Goal: Entertainment & Leisure: Consume media (video, audio)

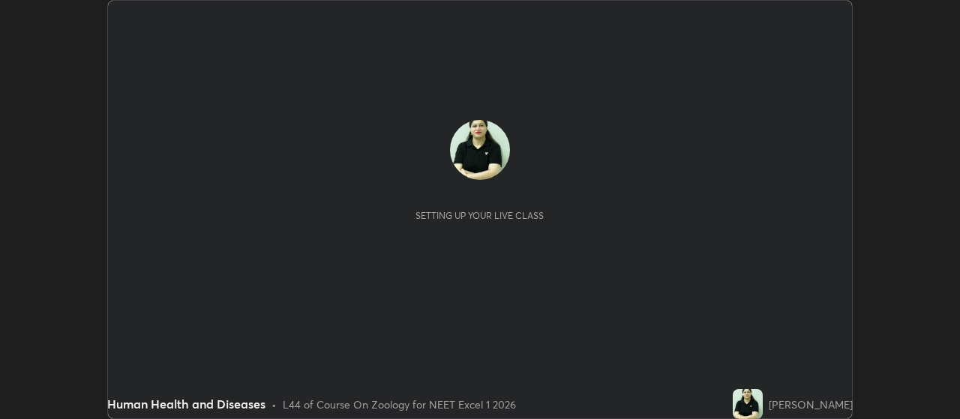
scroll to position [419, 959]
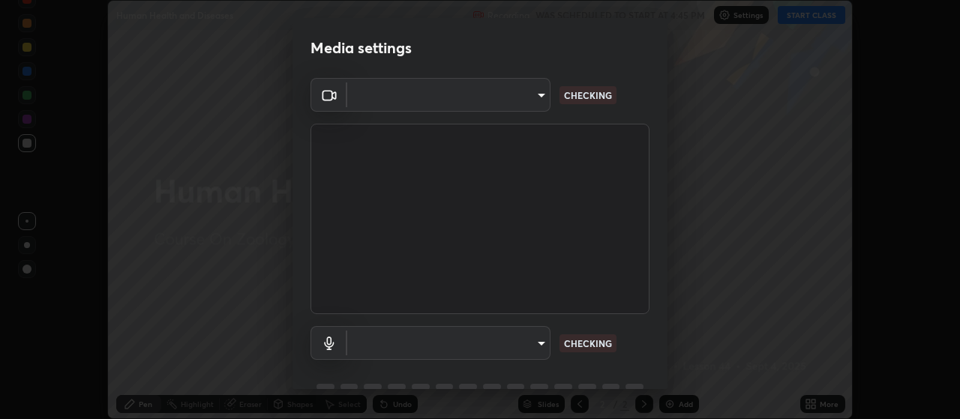
type input "aa80b3cfad25c03b964e6ff1e85cf5bf4b92df3966dde2f5c6b0d50eac350734"
type input "4152eadd631482af786d3cfa734edf88c1bf9d58df27661f67b4df8b2f2fba22"
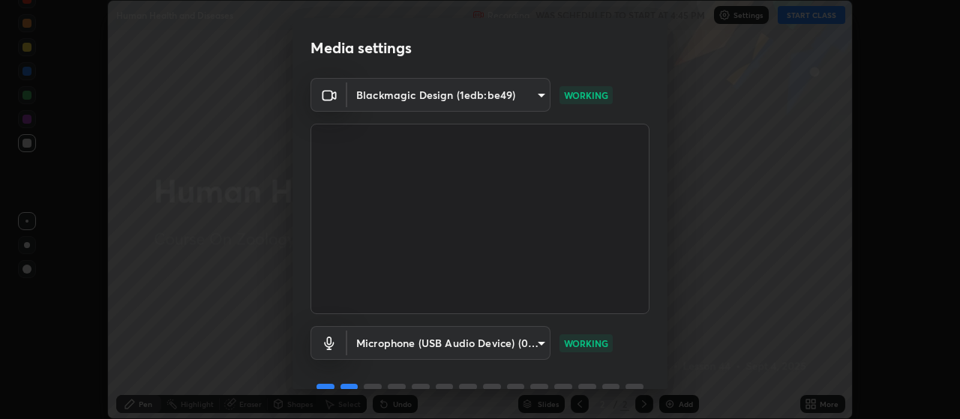
scroll to position [73, 0]
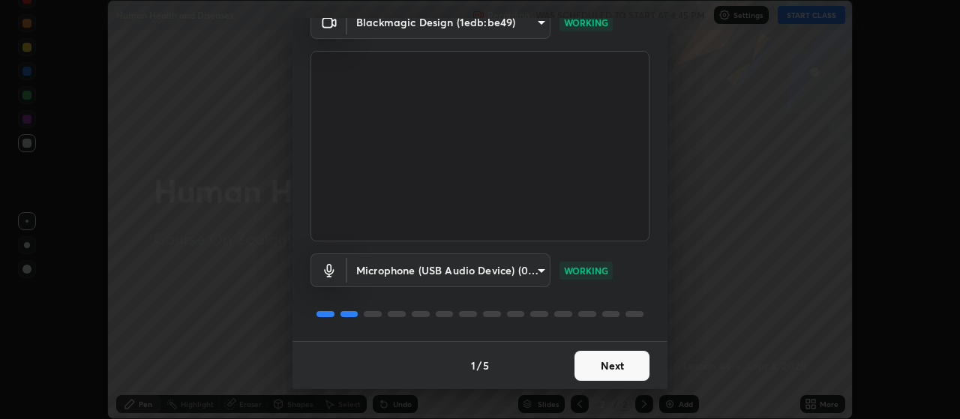
click at [611, 362] on button "Next" at bounding box center [612, 366] width 75 height 30
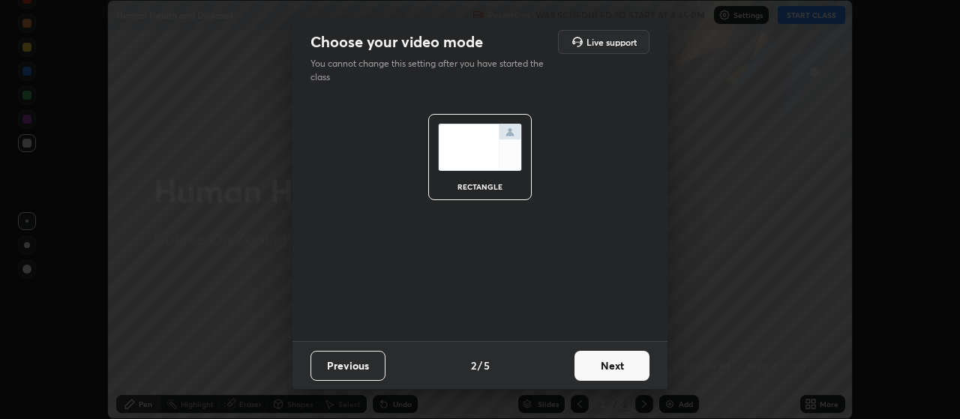
click at [625, 362] on button "Next" at bounding box center [612, 366] width 75 height 30
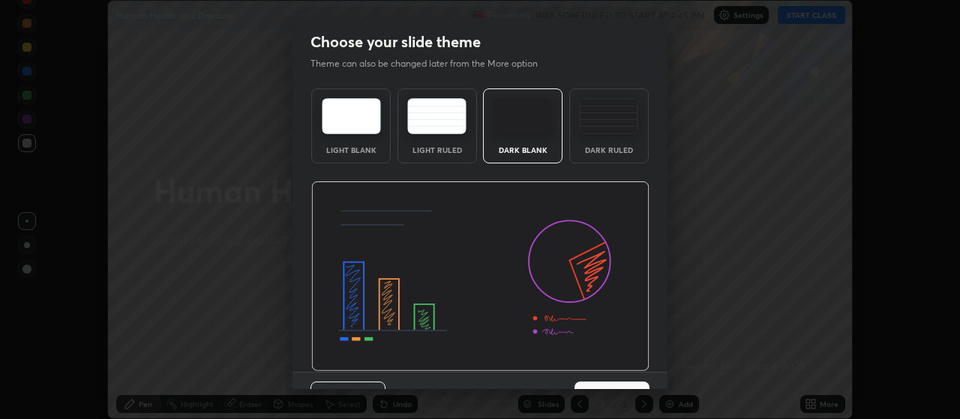
click at [616, 119] on img at bounding box center [608, 116] width 59 height 36
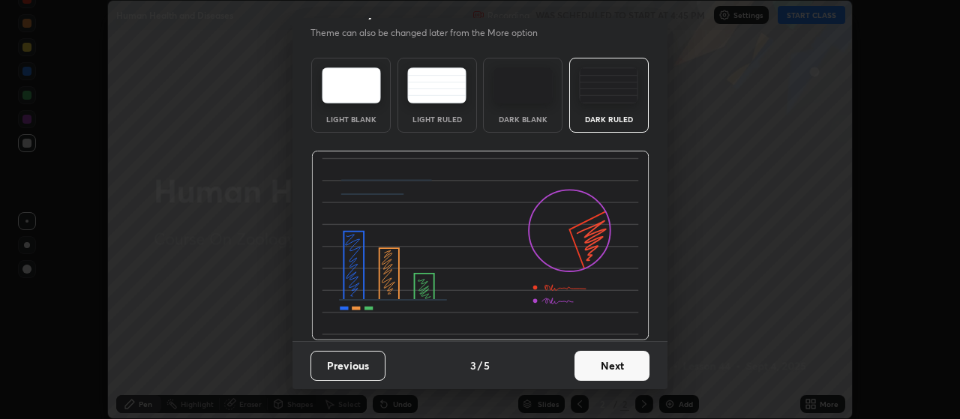
click at [611, 366] on button "Next" at bounding box center [612, 366] width 75 height 30
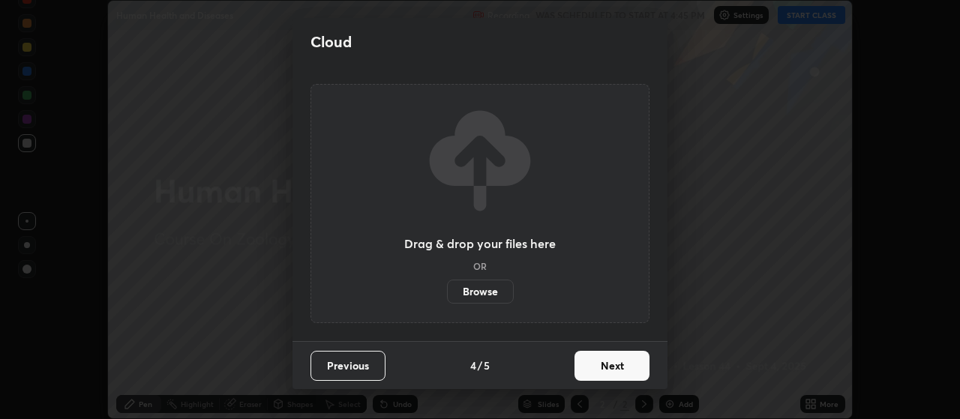
click at [631, 364] on button "Next" at bounding box center [612, 366] width 75 height 30
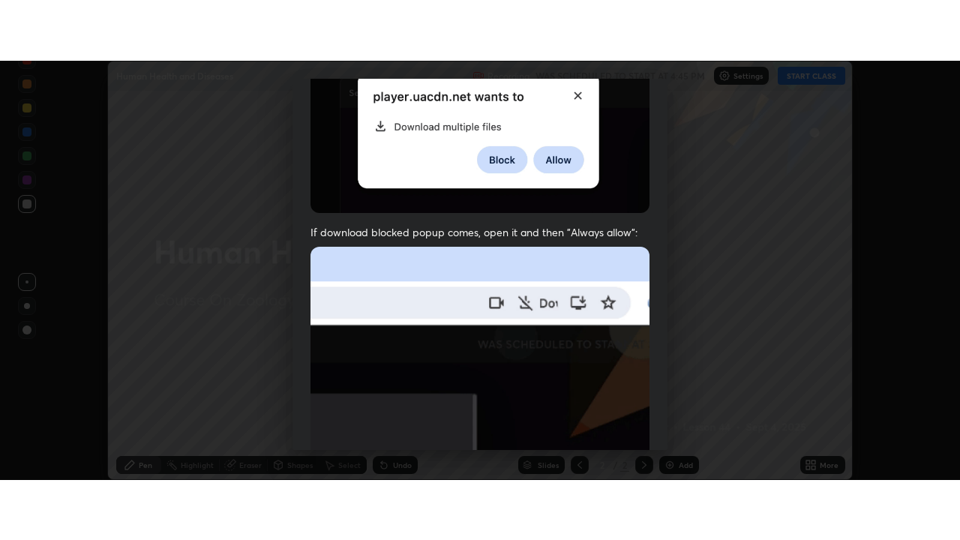
scroll to position [379, 0]
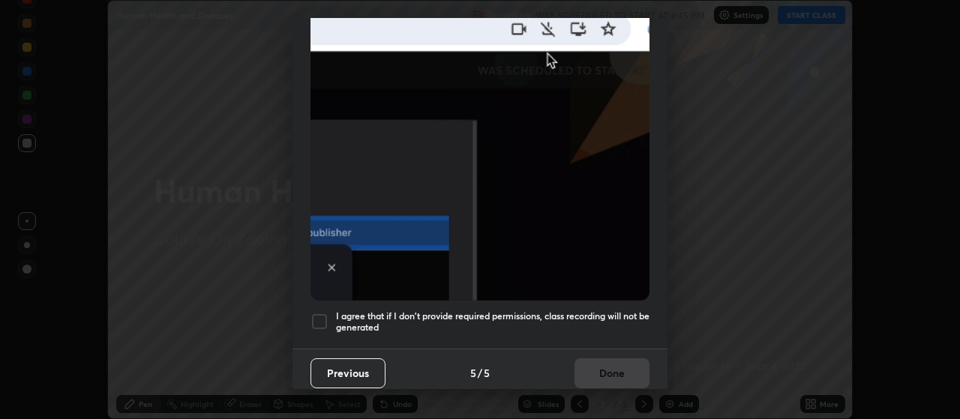
click at [325, 313] on div at bounding box center [320, 322] width 18 height 18
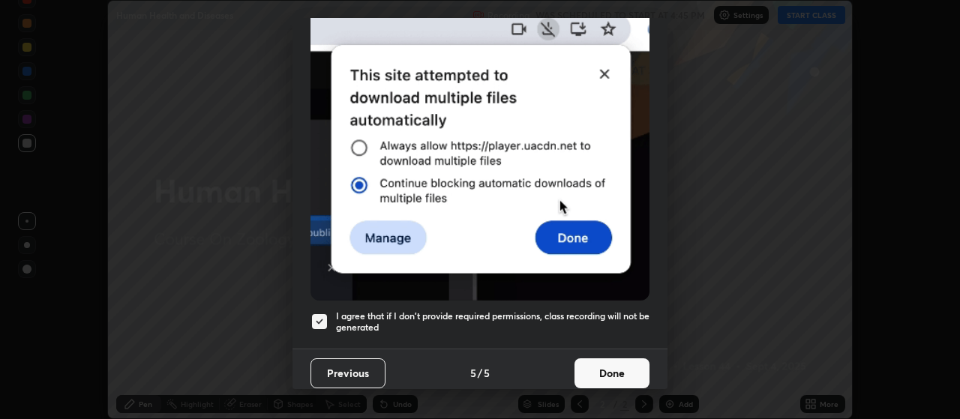
click at [615, 362] on button "Done" at bounding box center [612, 374] width 75 height 30
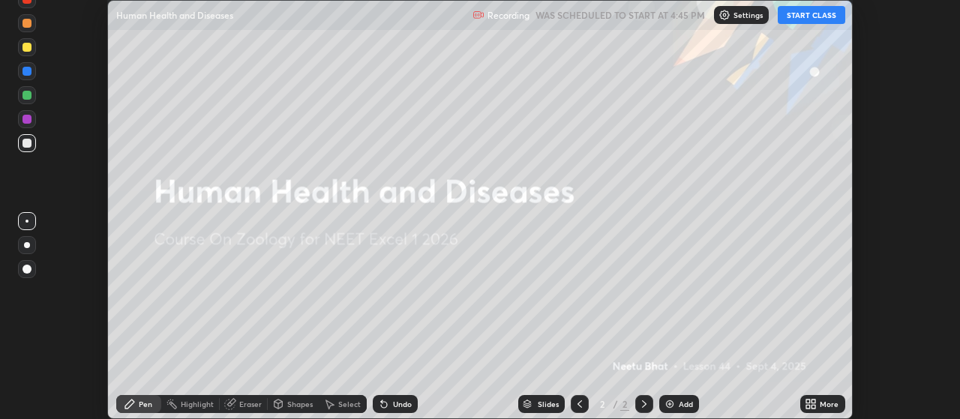
click at [825, 18] on button "START CLASS" at bounding box center [812, 15] width 68 height 18
click at [829, 404] on div "More" at bounding box center [829, 405] width 19 height 8
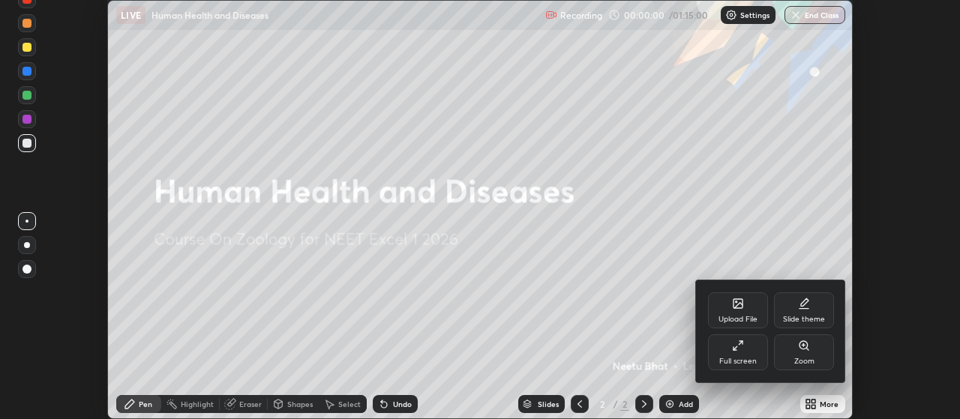
click at [817, 20] on div at bounding box center [480, 209] width 960 height 419
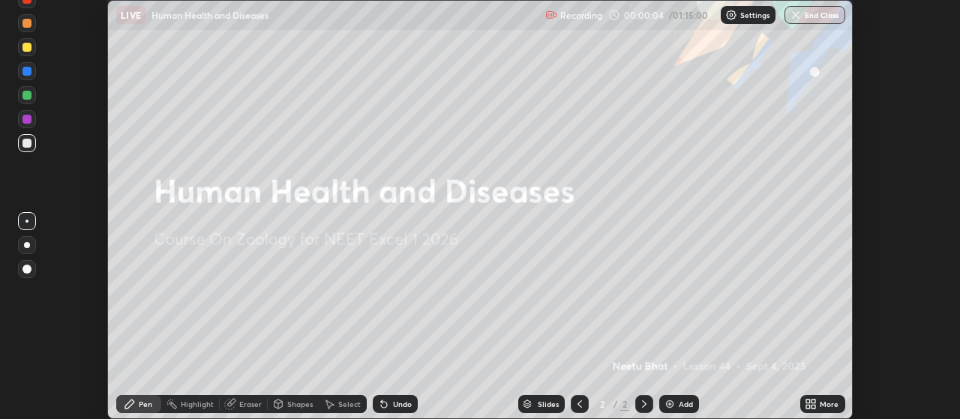
click at [820, 405] on div "More" at bounding box center [829, 405] width 19 height 8
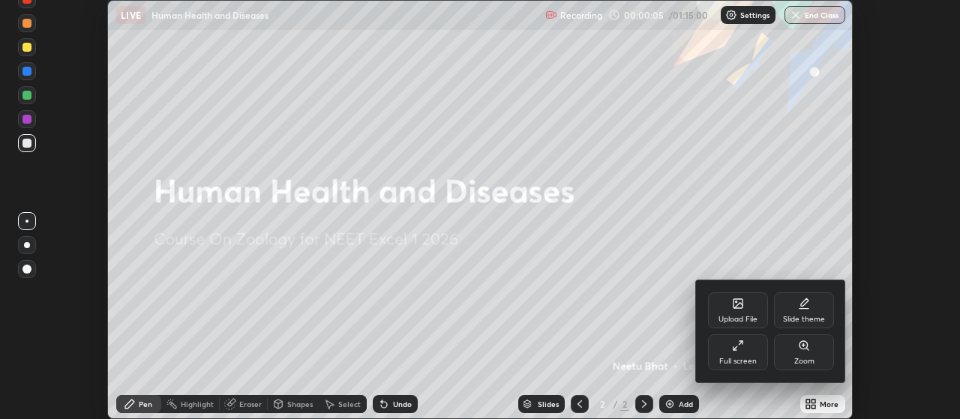
click at [749, 353] on div "Full screen" at bounding box center [738, 353] width 60 height 36
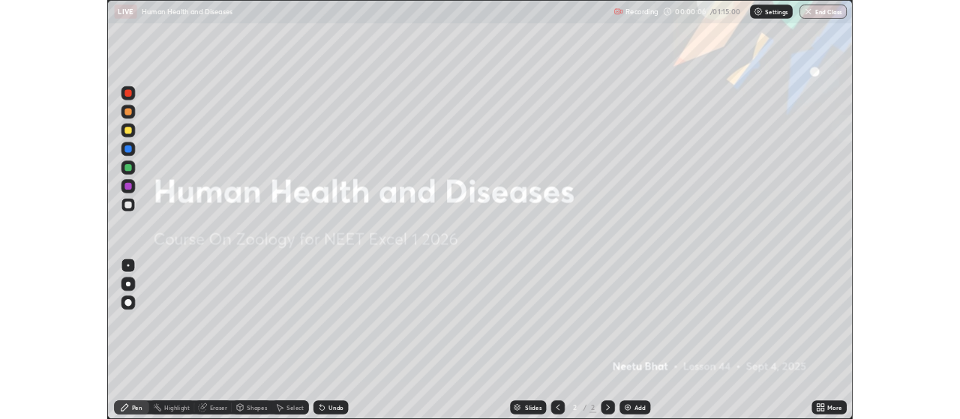
scroll to position [540, 960]
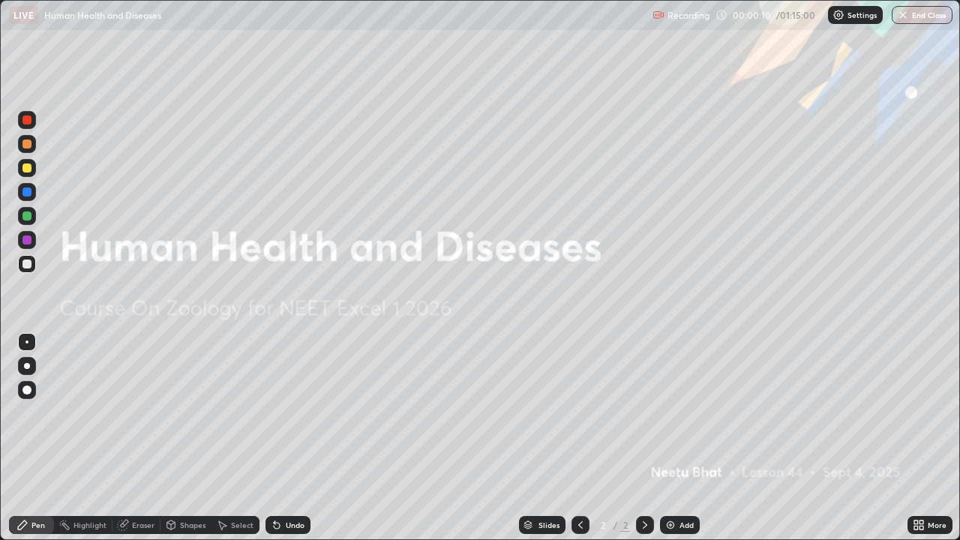
click at [673, 419] on img at bounding box center [671, 525] width 12 height 12
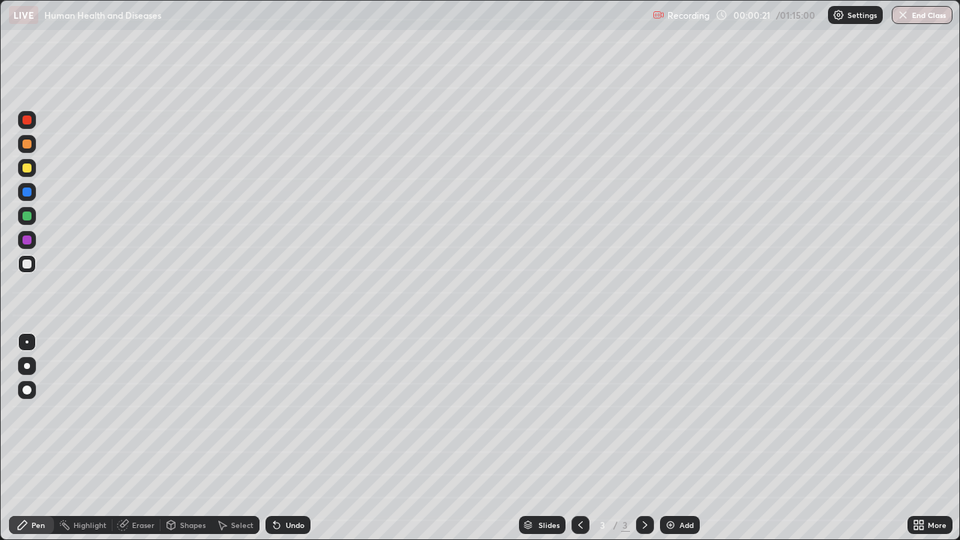
click at [29, 170] on div at bounding box center [27, 168] width 9 height 9
click at [28, 368] on div at bounding box center [27, 366] width 6 height 6
click at [27, 265] on div at bounding box center [27, 264] width 9 height 9
click at [29, 214] on div at bounding box center [27, 216] width 9 height 9
click at [27, 268] on div at bounding box center [27, 264] width 9 height 9
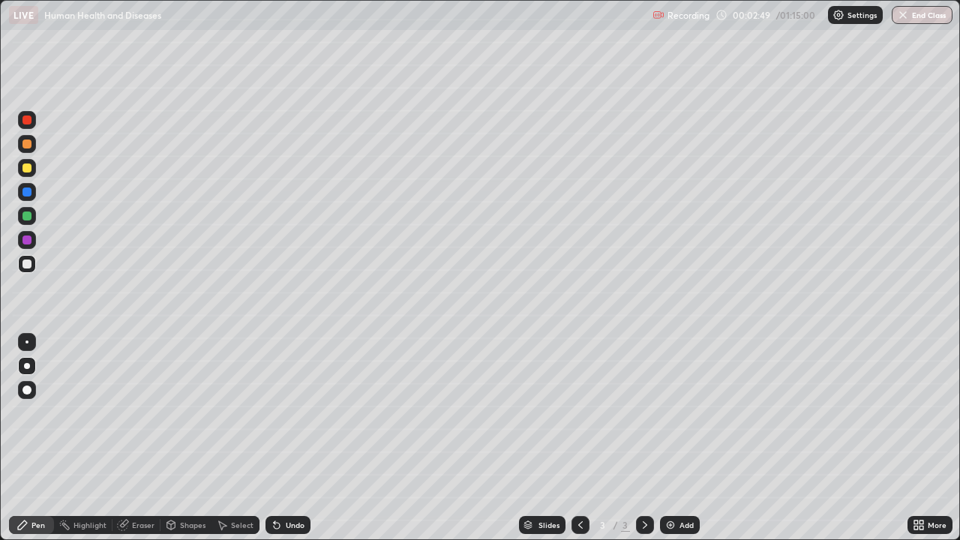
click at [27, 342] on div at bounding box center [27, 342] width 3 height 3
click at [668, 419] on img at bounding box center [671, 525] width 12 height 12
click at [26, 169] on div at bounding box center [27, 168] width 9 height 9
click at [29, 263] on div at bounding box center [27, 264] width 9 height 9
click at [35, 175] on div at bounding box center [27, 168] width 18 height 24
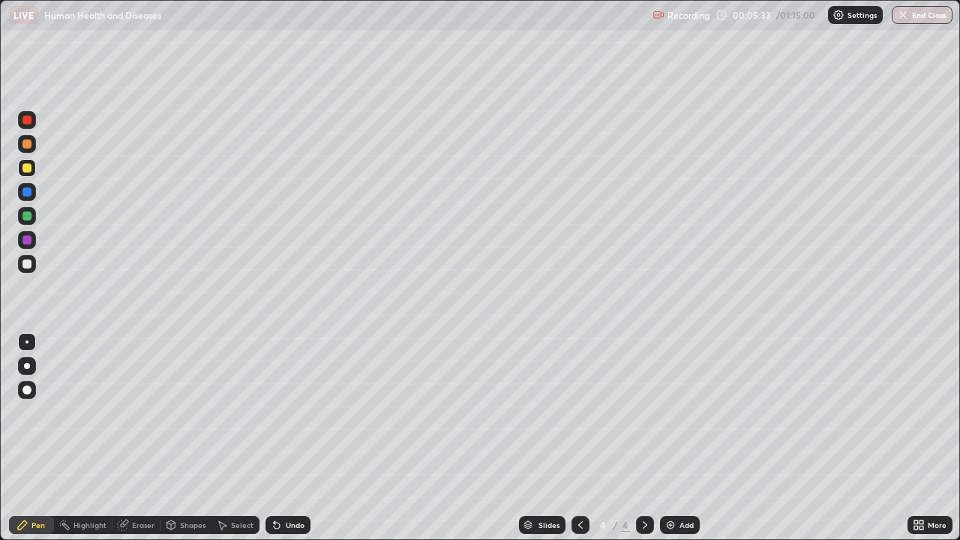
click at [32, 192] on div at bounding box center [27, 192] width 18 height 18
click at [27, 169] on div at bounding box center [27, 168] width 9 height 9
click at [28, 267] on div at bounding box center [27, 264] width 9 height 9
click at [32, 174] on div at bounding box center [27, 168] width 18 height 18
click at [25, 147] on div at bounding box center [27, 144] width 9 height 9
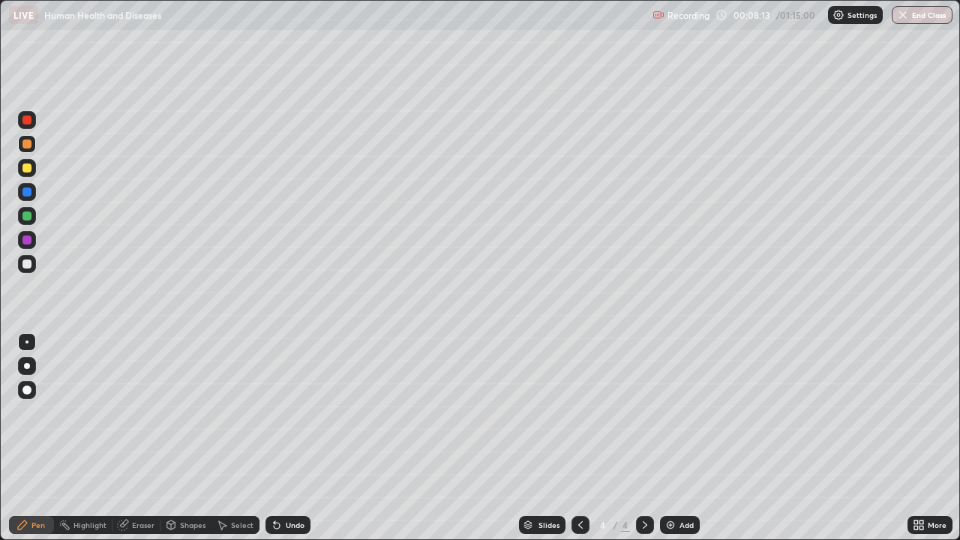
click at [29, 128] on div at bounding box center [27, 120] width 18 height 18
click at [27, 218] on div at bounding box center [27, 216] width 9 height 9
click at [29, 149] on div at bounding box center [27, 144] width 18 height 18
click at [31, 148] on div at bounding box center [27, 144] width 18 height 18
click at [31, 121] on div at bounding box center [27, 120] width 9 height 9
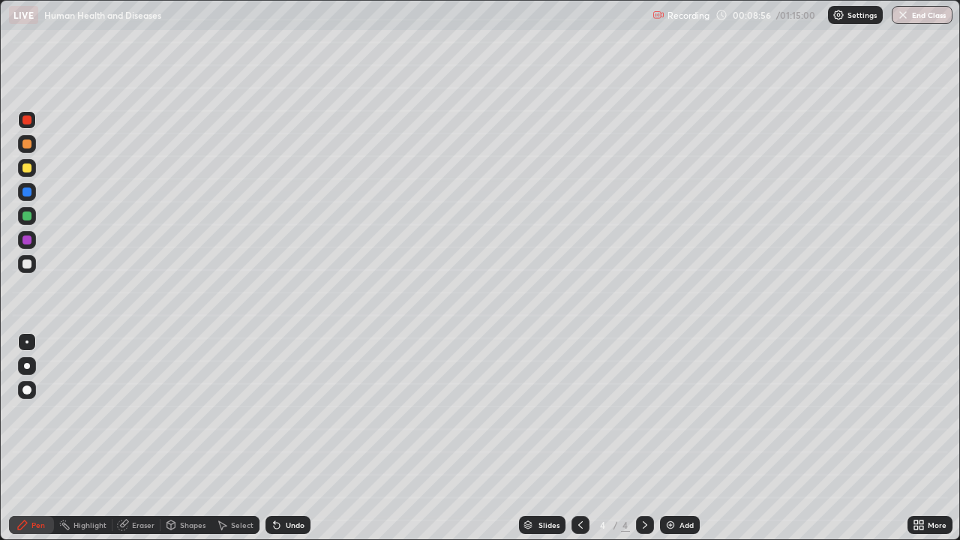
click at [33, 370] on div at bounding box center [27, 366] width 18 height 18
click at [29, 218] on div at bounding box center [27, 216] width 9 height 9
click at [28, 264] on div at bounding box center [27, 264] width 9 height 9
click at [27, 171] on div at bounding box center [27, 168] width 9 height 9
click at [29, 147] on div at bounding box center [27, 144] width 9 height 9
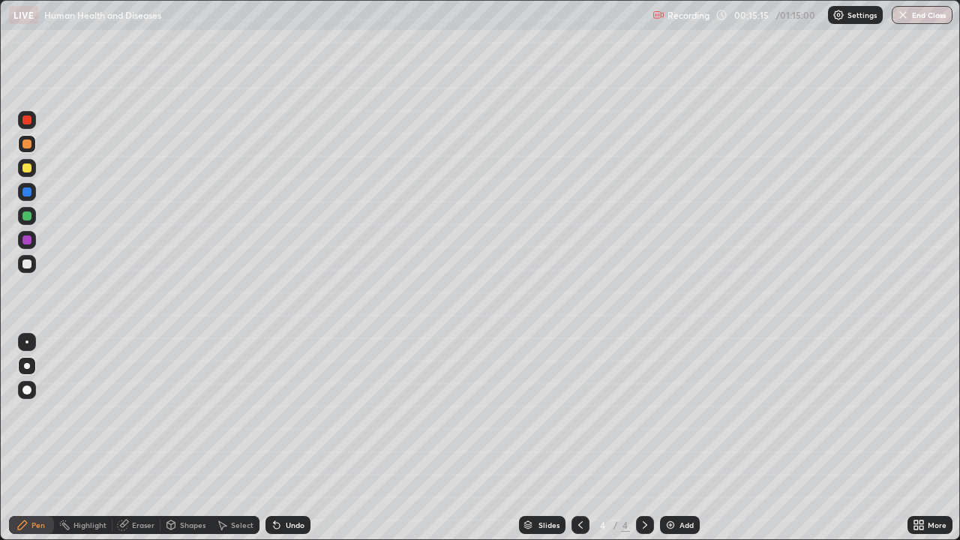
click at [680, 419] on div "Add" at bounding box center [687, 525] width 14 height 8
click at [586, 419] on div at bounding box center [581, 525] width 18 height 18
click at [671, 419] on img at bounding box center [671, 525] width 12 height 12
click at [579, 419] on icon at bounding box center [581, 525] width 12 height 12
click at [645, 419] on icon at bounding box center [645, 525] width 12 height 12
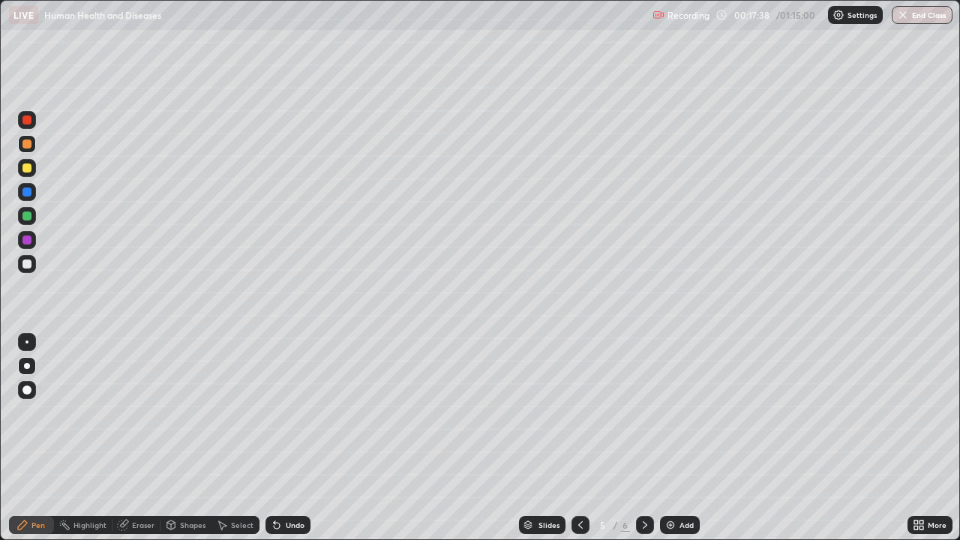
click at [644, 419] on icon at bounding box center [645, 525] width 12 height 12
click at [31, 266] on div at bounding box center [27, 264] width 9 height 9
click at [33, 186] on div at bounding box center [27, 192] width 18 height 18
click at [28, 167] on div at bounding box center [27, 168] width 9 height 9
click at [921, 419] on icon at bounding box center [922, 528] width 4 height 4
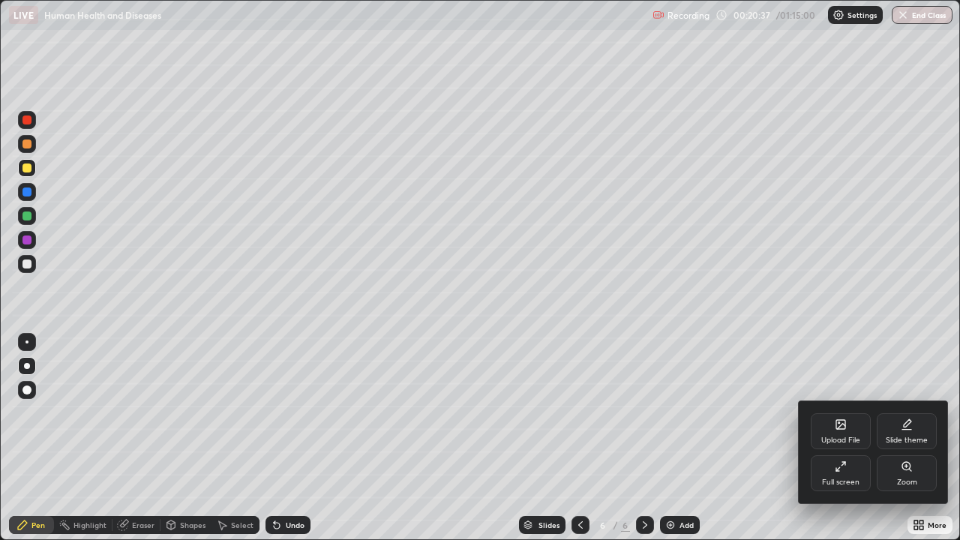
click at [843, 419] on div "Full screen" at bounding box center [841, 473] width 60 height 36
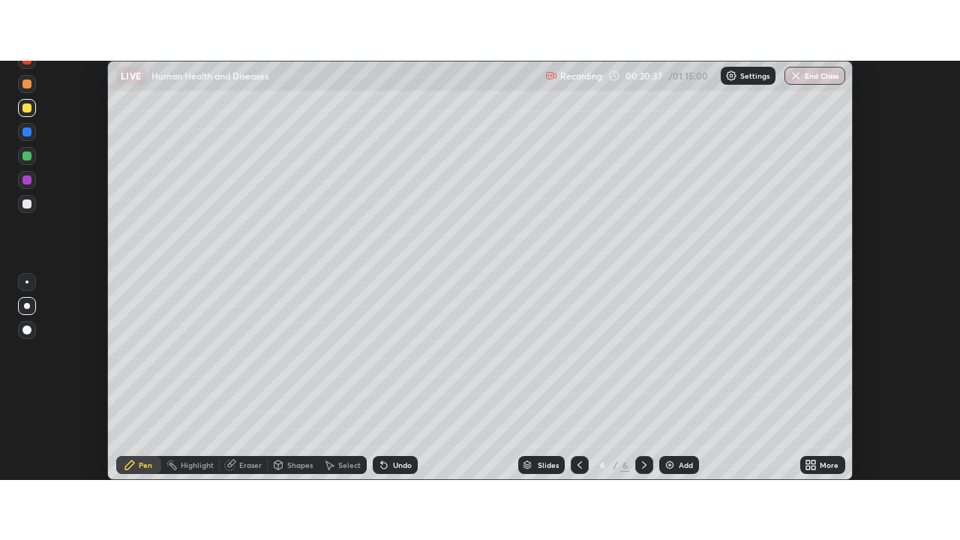
scroll to position [74600, 74059]
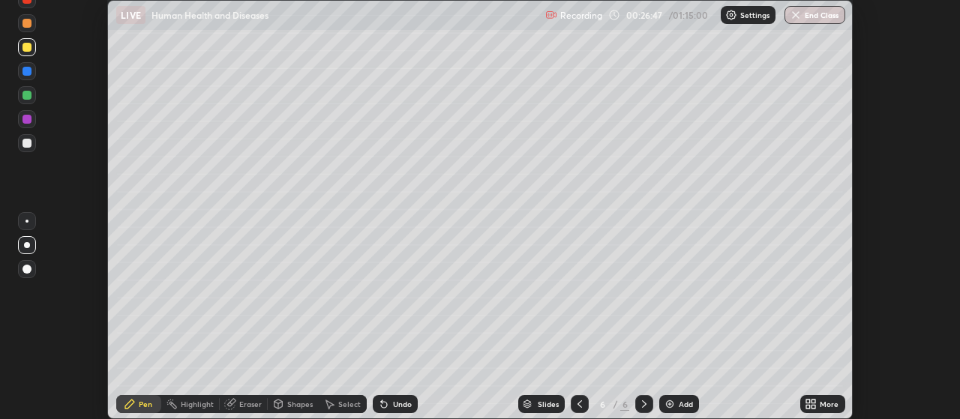
click at [818, 403] on div "More" at bounding box center [822, 404] width 45 height 18
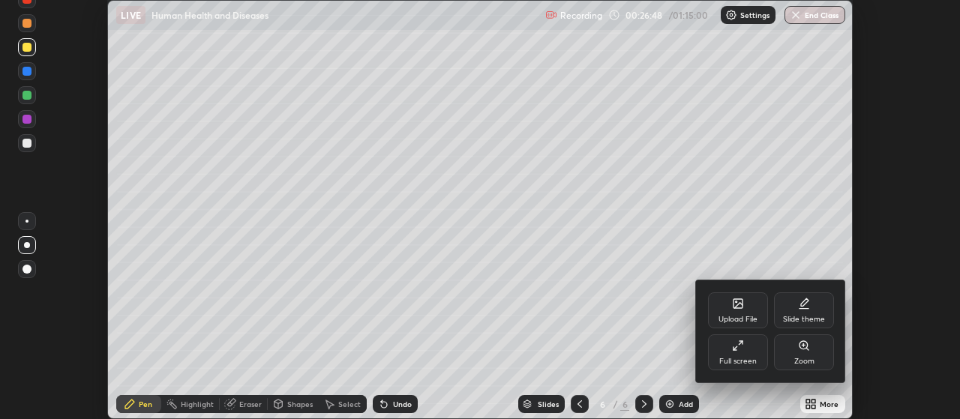
click at [744, 353] on div "Full screen" at bounding box center [738, 353] width 60 height 36
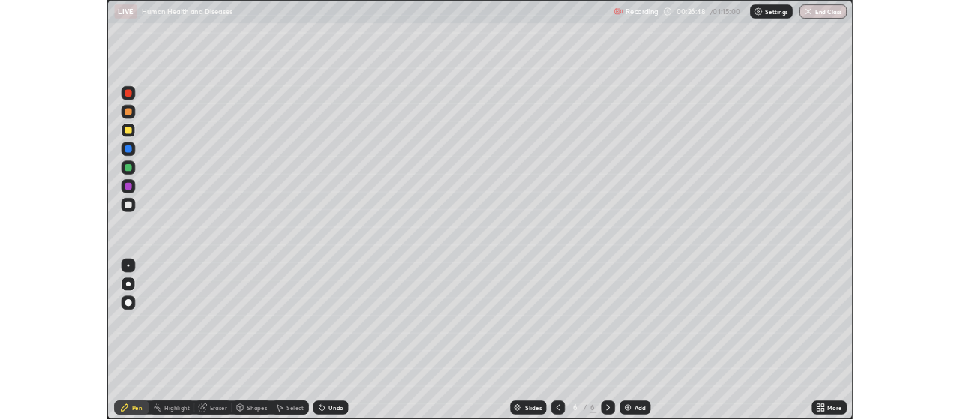
scroll to position [540, 960]
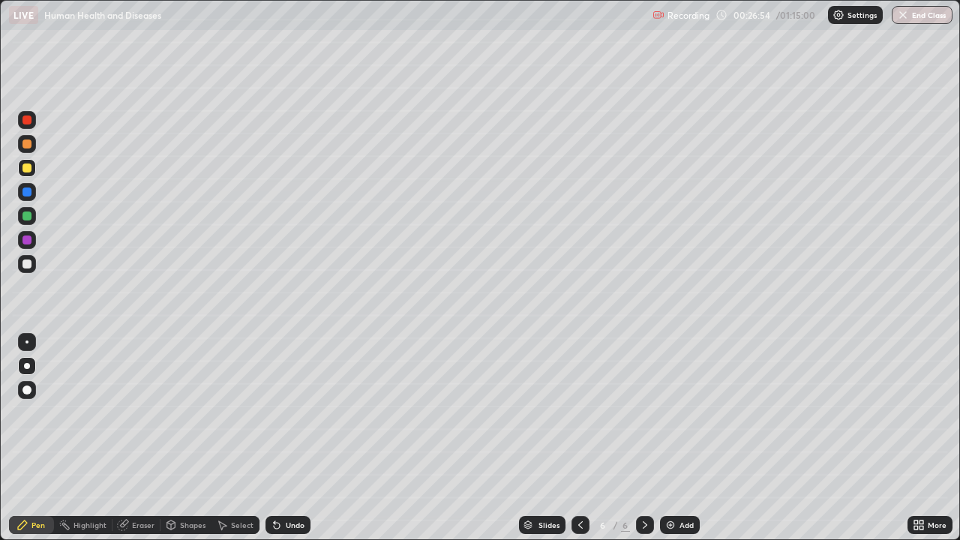
click at [677, 419] on div "Add" at bounding box center [680, 525] width 40 height 18
click at [29, 170] on div at bounding box center [27, 168] width 9 height 9
click at [28, 266] on div at bounding box center [27, 264] width 9 height 9
click at [668, 419] on img at bounding box center [671, 525] width 12 height 12
click at [30, 170] on div at bounding box center [27, 168] width 9 height 9
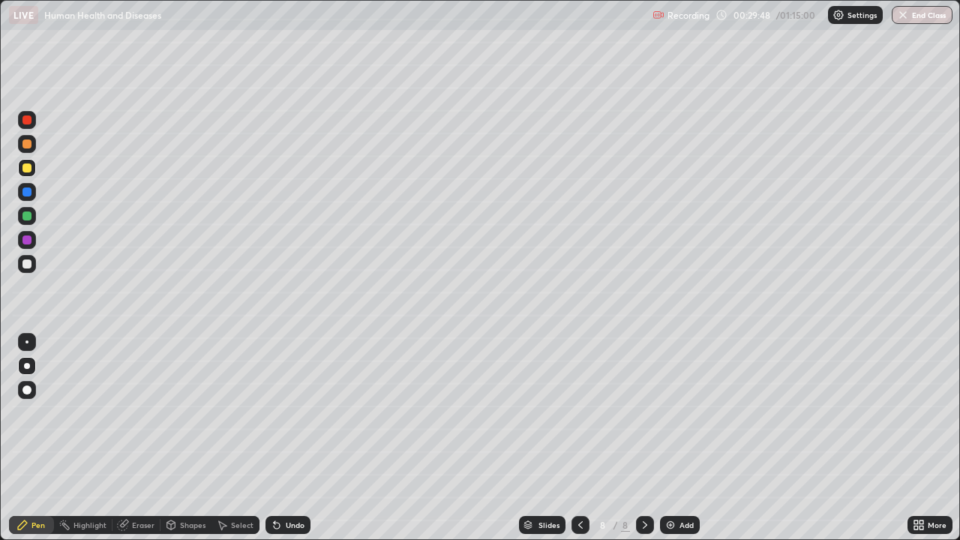
click at [29, 148] on div at bounding box center [27, 144] width 9 height 9
click at [28, 193] on div at bounding box center [27, 192] width 9 height 9
click at [27, 266] on div at bounding box center [27, 264] width 9 height 9
click at [28, 194] on div at bounding box center [27, 192] width 9 height 9
click at [27, 342] on div at bounding box center [27, 342] width 3 height 3
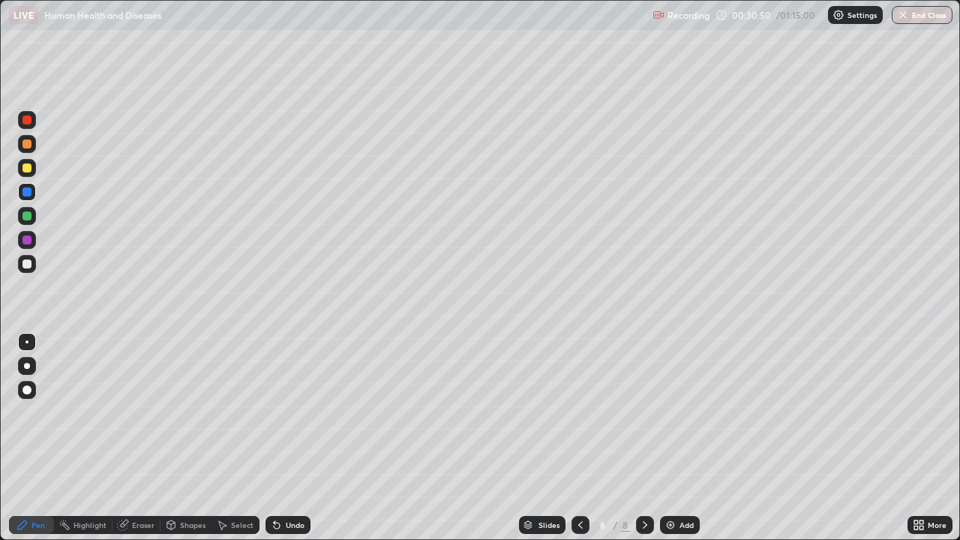
click at [95, 419] on div "Highlight" at bounding box center [90, 525] width 33 height 8
click at [142, 419] on div "Eraser" at bounding box center [143, 525] width 23 height 8
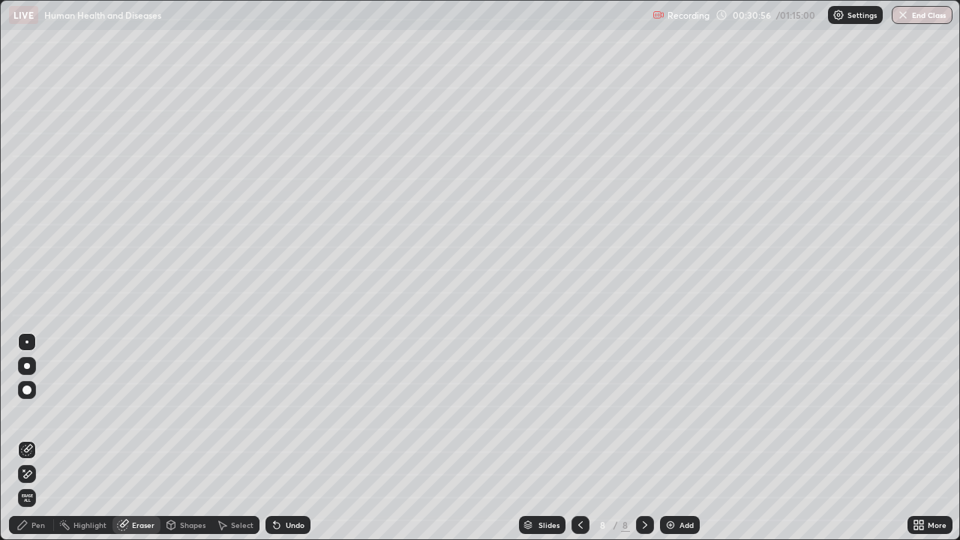
click at [45, 419] on div "Pen" at bounding box center [31, 525] width 45 height 18
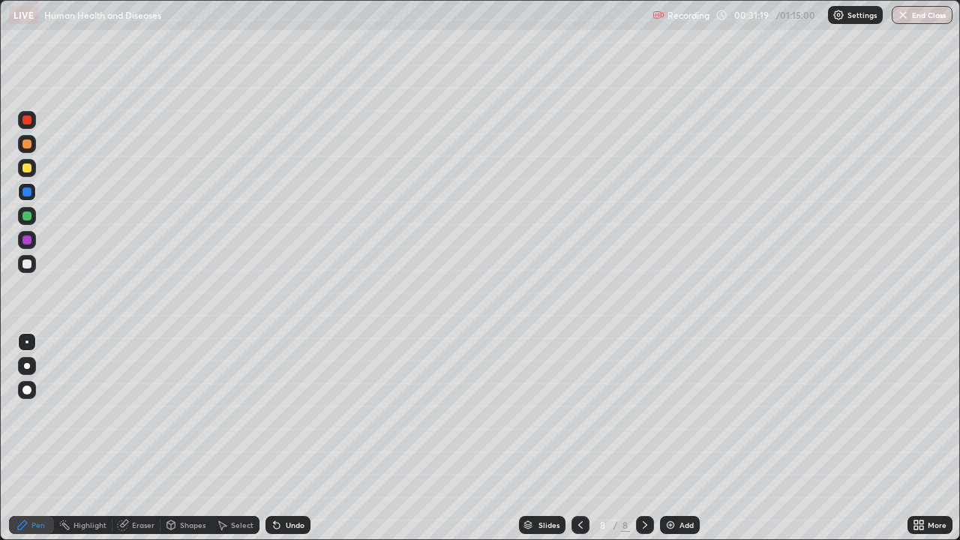
click at [31, 267] on div at bounding box center [27, 264] width 9 height 9
click at [29, 242] on div at bounding box center [27, 240] width 9 height 9
click at [27, 266] on div at bounding box center [27, 264] width 9 height 9
click at [30, 262] on div at bounding box center [27, 264] width 9 height 9
click at [28, 144] on div at bounding box center [27, 144] width 9 height 9
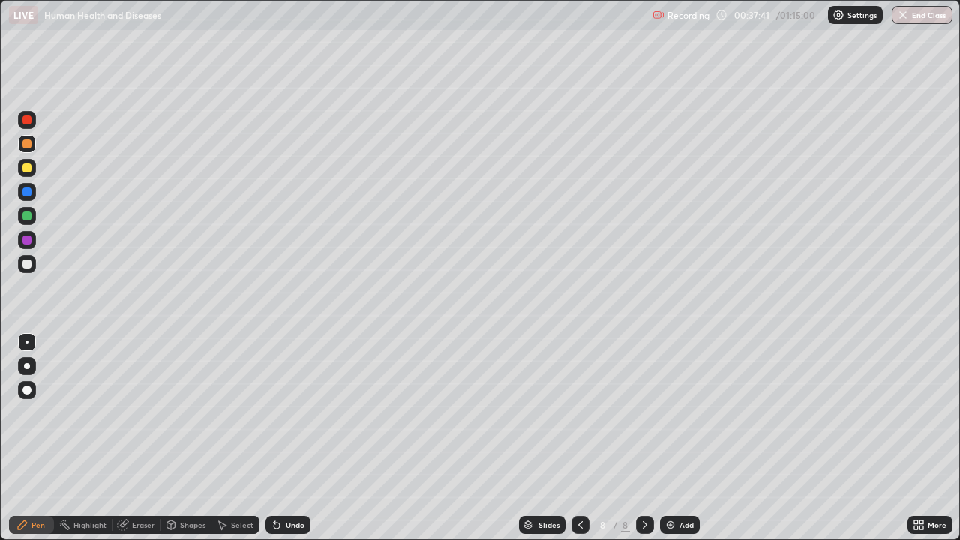
click at [132, 419] on div "Eraser" at bounding box center [143, 525] width 23 height 8
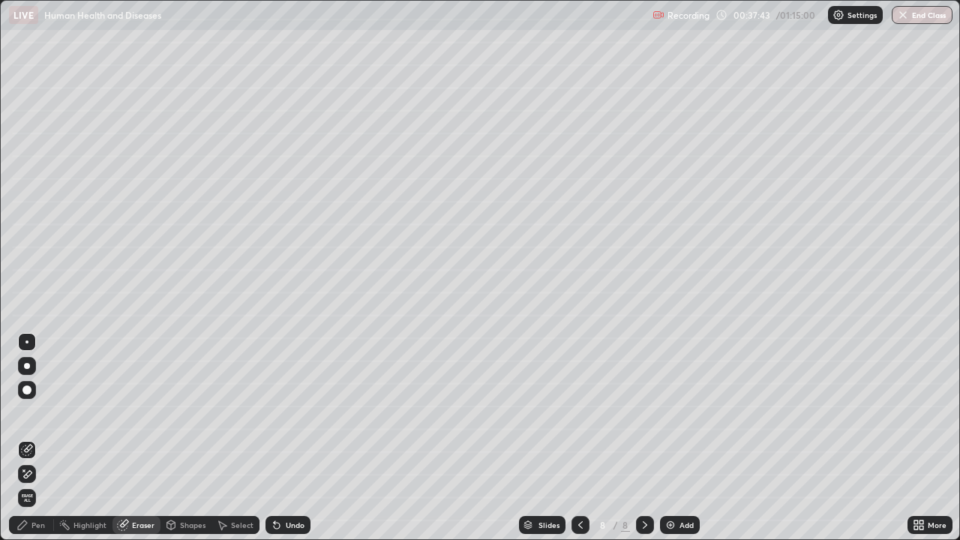
click at [27, 419] on span "Erase all" at bounding box center [27, 498] width 17 height 9
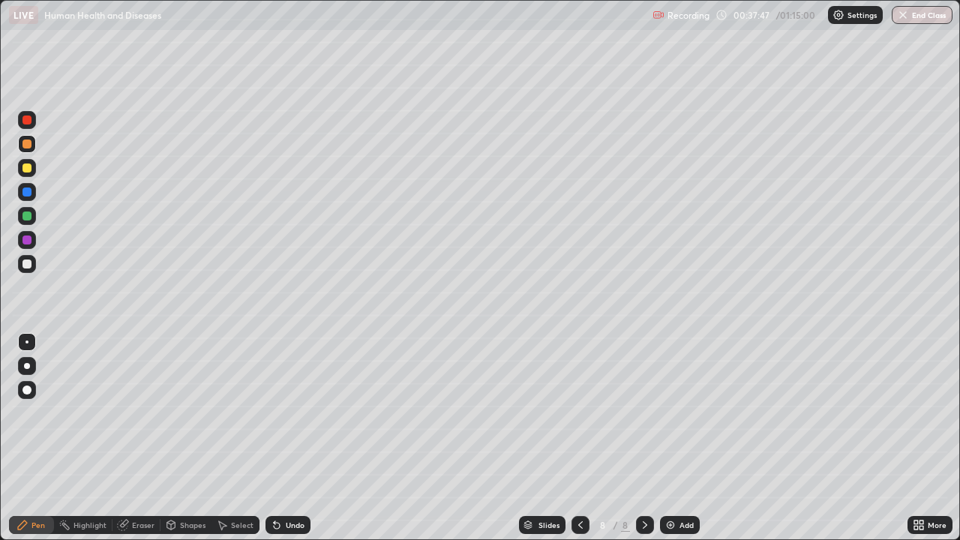
click at [29, 263] on div at bounding box center [27, 264] width 9 height 9
click at [27, 342] on div at bounding box center [27, 342] width 3 height 3
click at [29, 170] on div at bounding box center [27, 168] width 9 height 9
click at [29, 238] on div at bounding box center [27, 240] width 9 height 9
click at [28, 264] on div at bounding box center [27, 264] width 9 height 9
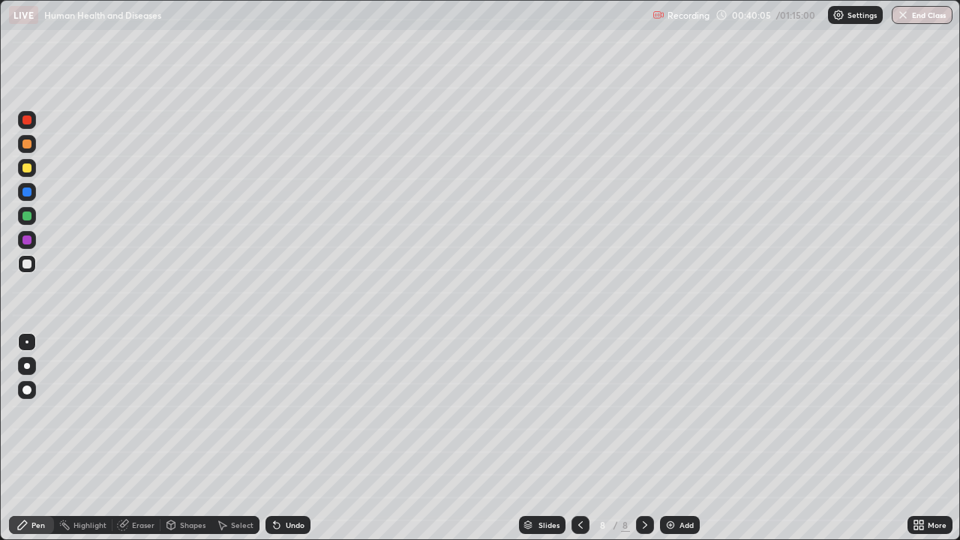
click at [28, 145] on div at bounding box center [27, 144] width 9 height 9
click at [31, 388] on div at bounding box center [27, 390] width 18 height 18
click at [31, 266] on div at bounding box center [27, 264] width 9 height 9
click at [27, 342] on div at bounding box center [27, 342] width 3 height 3
click at [579, 419] on icon at bounding box center [581, 525] width 12 height 12
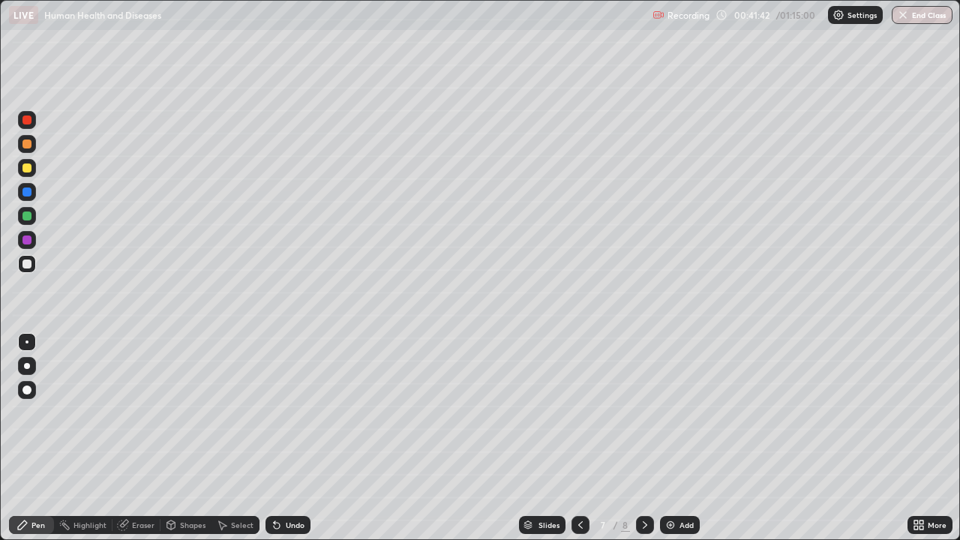
click at [636, 419] on div at bounding box center [645, 525] width 18 height 18
click at [29, 150] on div at bounding box center [27, 144] width 18 height 18
click at [27, 194] on div at bounding box center [27, 192] width 9 height 9
click at [34, 221] on div at bounding box center [27, 216] width 18 height 18
click at [677, 419] on div "Add" at bounding box center [680, 525] width 40 height 18
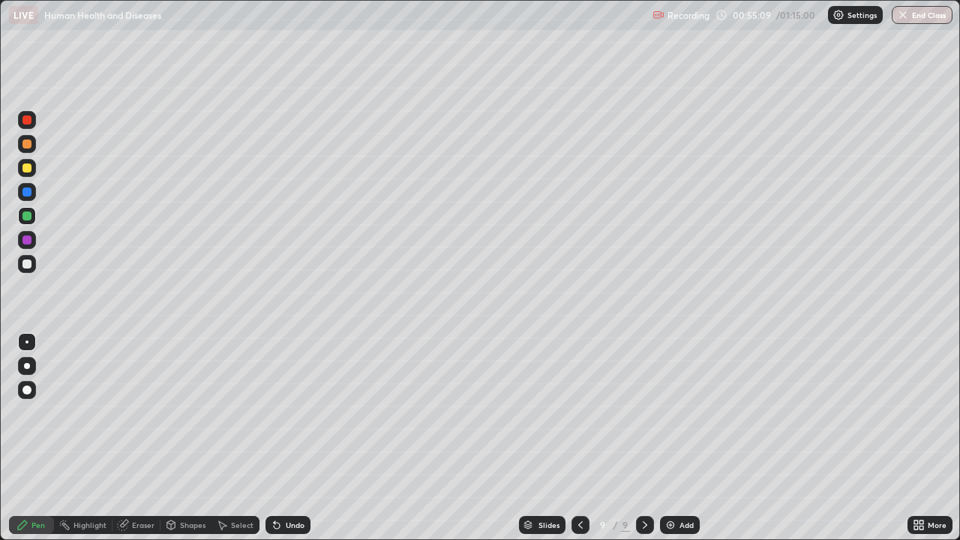
click at [579, 419] on icon at bounding box center [581, 525] width 12 height 12
click at [644, 419] on icon at bounding box center [645, 525] width 12 height 12
click at [32, 267] on div at bounding box center [27, 264] width 18 height 18
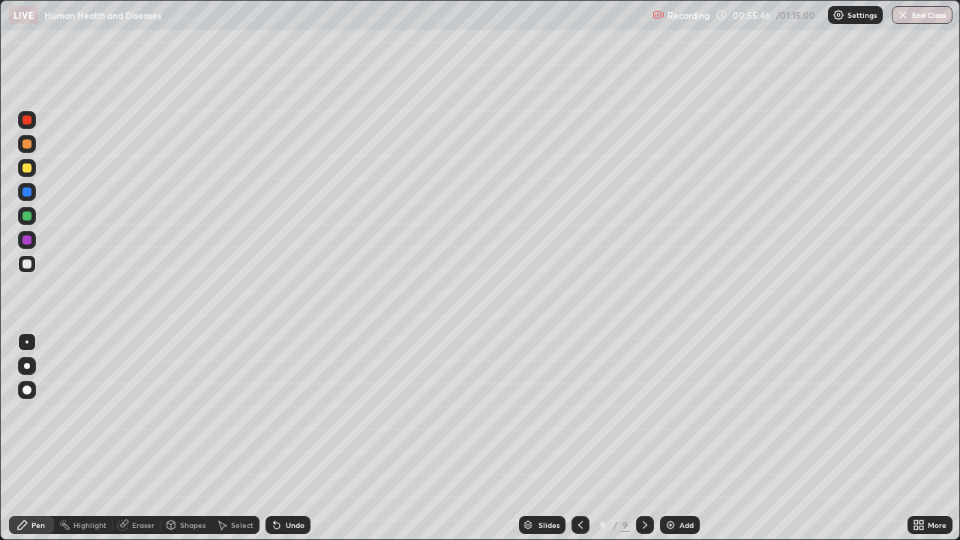
click at [29, 167] on div at bounding box center [27, 168] width 9 height 9
click at [29, 217] on div at bounding box center [27, 216] width 9 height 9
click at [27, 193] on div at bounding box center [27, 192] width 9 height 9
click at [30, 170] on div at bounding box center [27, 168] width 9 height 9
click at [35, 419] on div "Pen" at bounding box center [39, 525] width 14 height 8
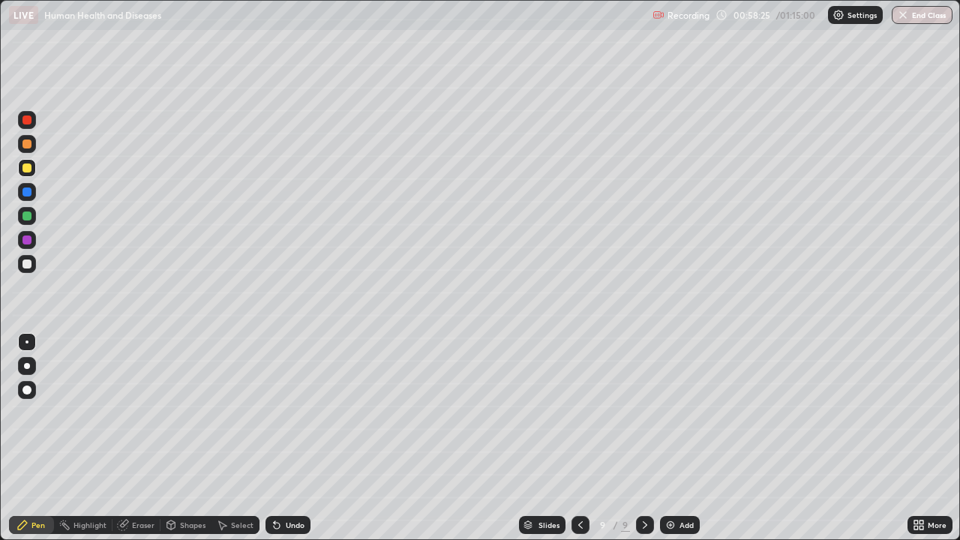
click at [35, 196] on div at bounding box center [27, 192] width 18 height 18
click at [31, 266] on div at bounding box center [27, 264] width 9 height 9
click at [30, 145] on div at bounding box center [27, 144] width 9 height 9
click at [29, 194] on div at bounding box center [27, 192] width 9 height 9
click at [31, 128] on div at bounding box center [27, 120] width 18 height 18
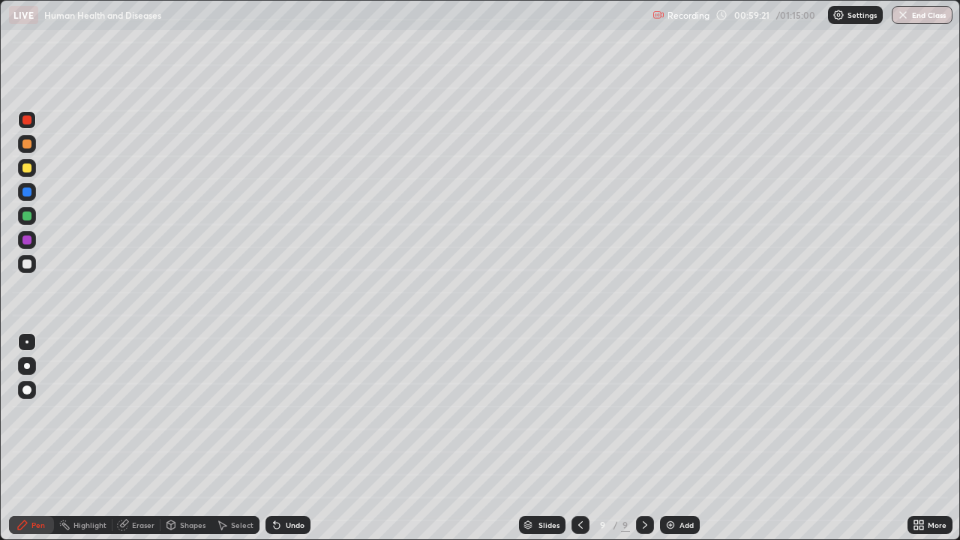
click at [29, 174] on div at bounding box center [27, 168] width 18 height 18
click at [29, 263] on div at bounding box center [27, 264] width 9 height 9
click at [579, 419] on icon at bounding box center [581, 525] width 12 height 12
click at [643, 419] on icon at bounding box center [645, 525] width 12 height 12
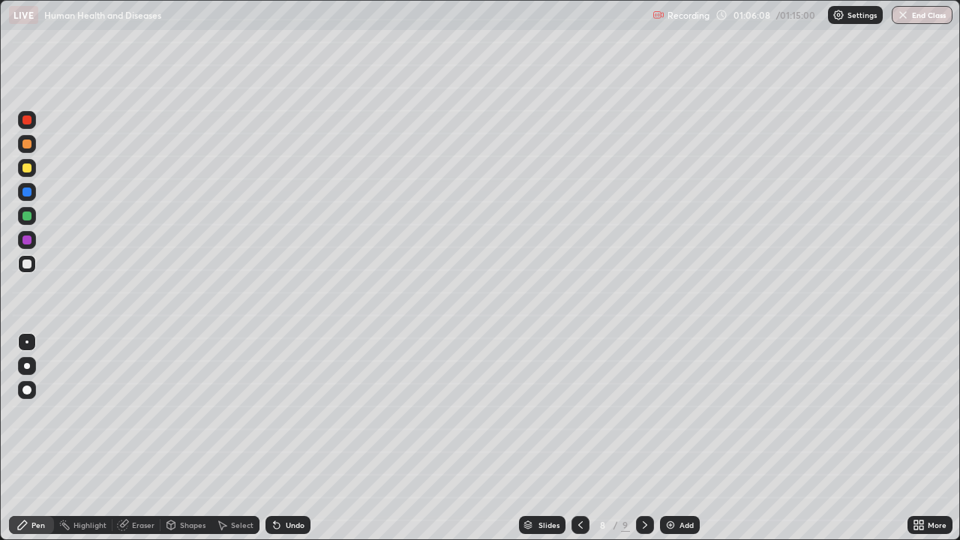
click at [643, 419] on icon at bounding box center [645, 525] width 12 height 12
click at [662, 419] on div "Add" at bounding box center [680, 525] width 40 height 18
click at [30, 172] on div at bounding box center [27, 168] width 18 height 18
click at [31, 242] on div at bounding box center [27, 240] width 9 height 9
click at [25, 266] on div at bounding box center [27, 264] width 9 height 9
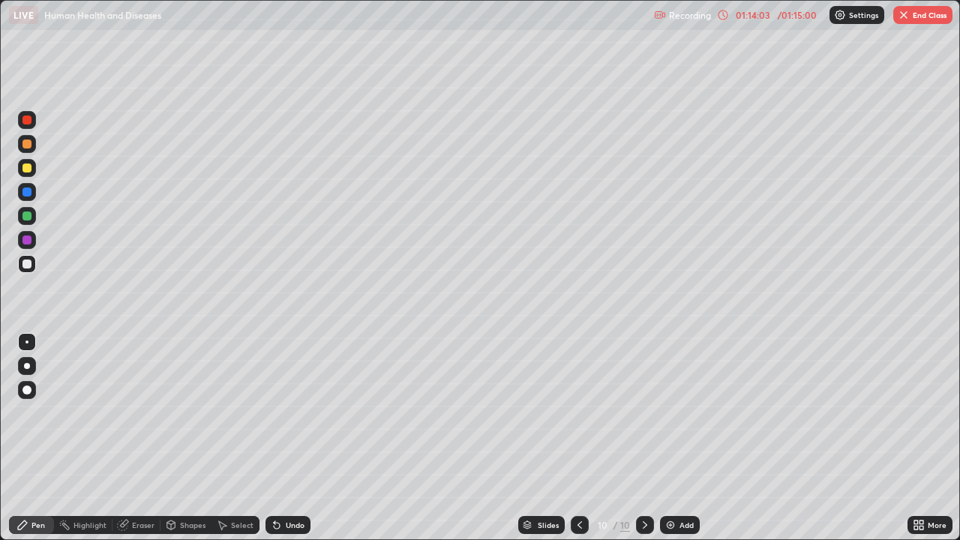
click at [29, 223] on div at bounding box center [27, 216] width 18 height 18
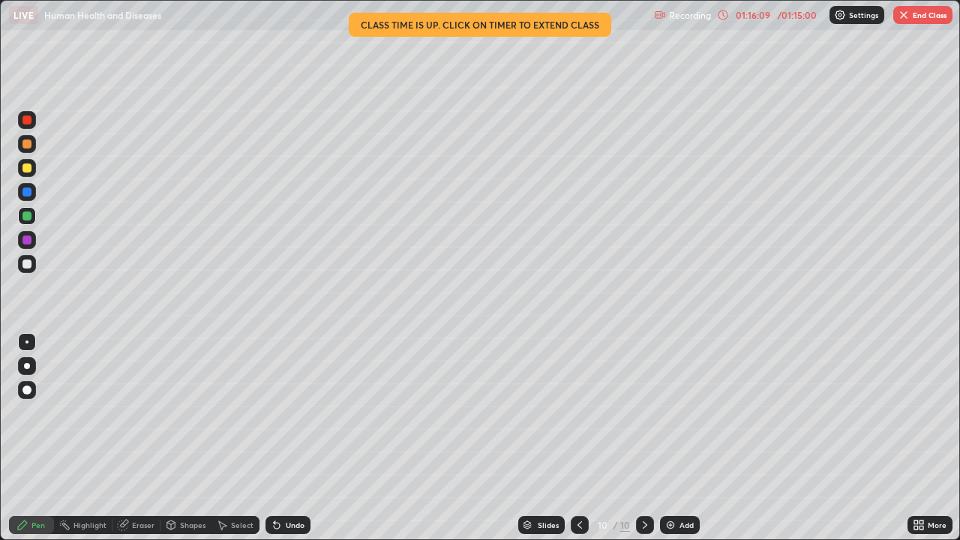
click at [578, 419] on icon at bounding box center [580, 525] width 12 height 12
click at [585, 419] on div at bounding box center [580, 525] width 18 height 18
click at [924, 16] on button "End Class" at bounding box center [922, 15] width 59 height 18
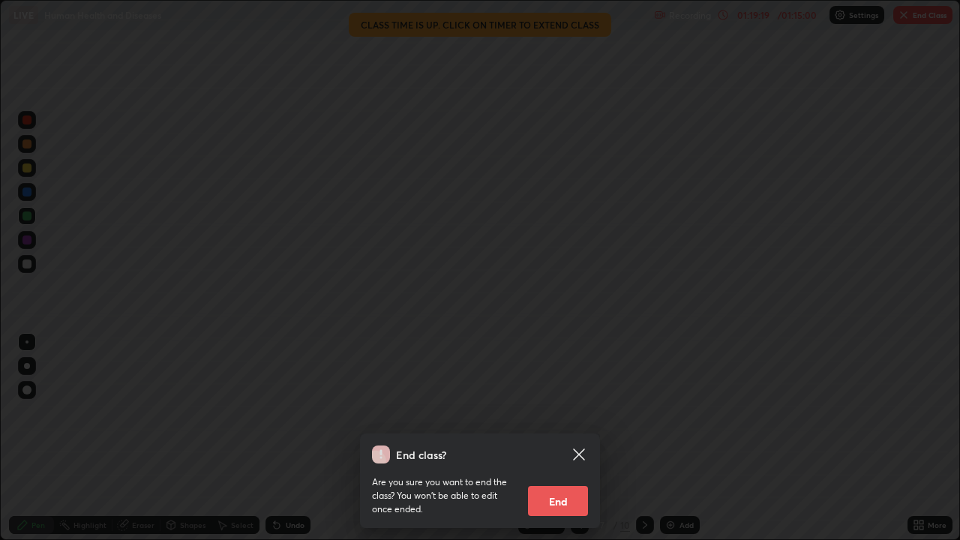
click at [555, 419] on button "End" at bounding box center [558, 501] width 60 height 30
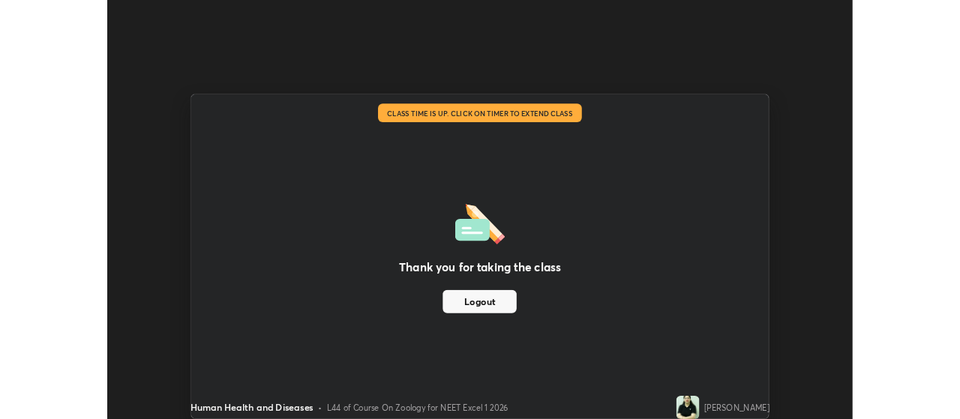
scroll to position [74600, 74059]
